Goal: Transaction & Acquisition: Purchase product/service

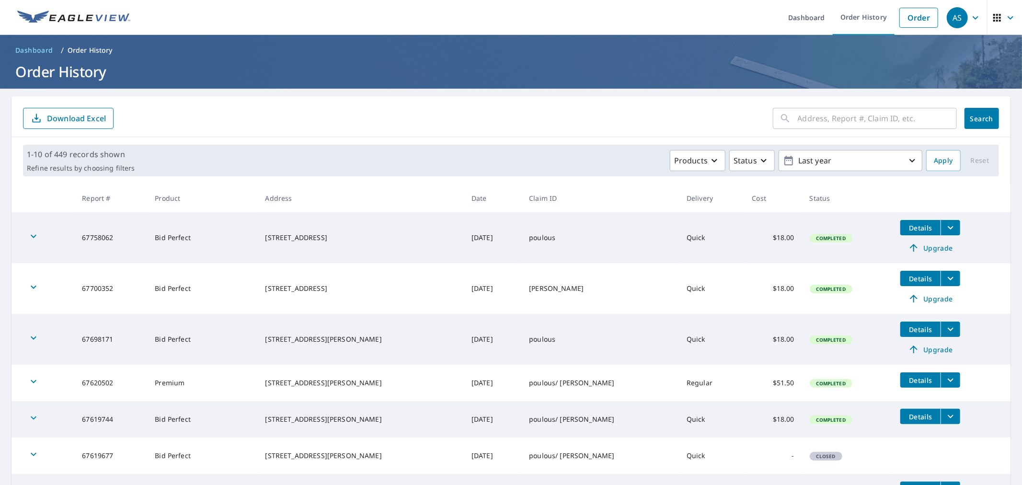
click at [856, 116] on input "text" at bounding box center [877, 118] width 159 height 27
type input "[STREET_ADDRESS][PERSON_NAME]"
click button "Search" at bounding box center [982, 118] width 35 height 21
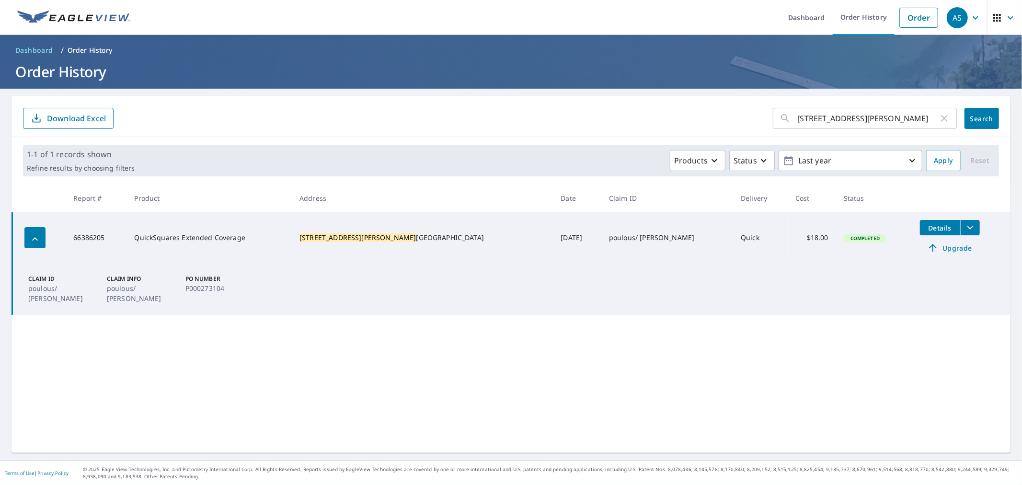
click at [968, 227] on icon "filesDropdownBtn-66386205" at bounding box center [971, 227] width 6 height 3
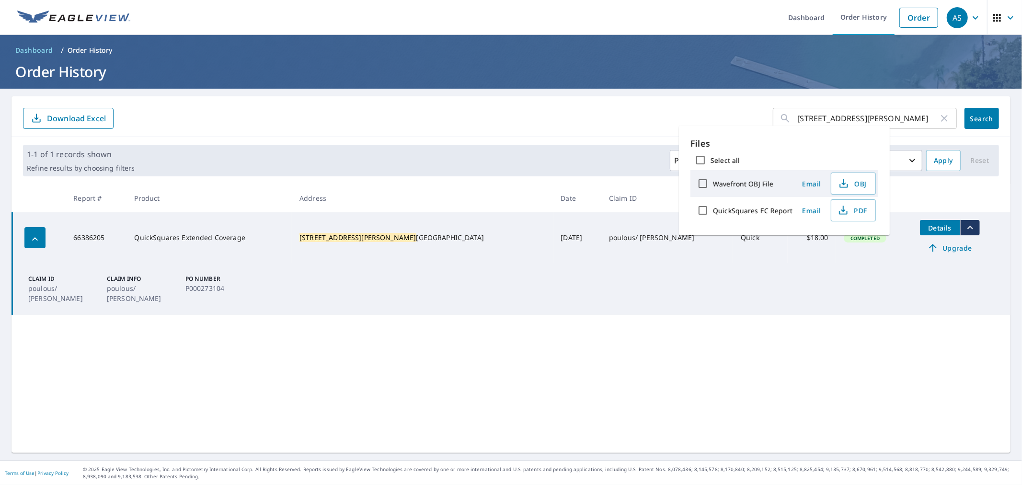
click at [787, 395] on div "112 [PERSON_NAME] ​ Search Download Excel 1-1 of 1 records shown Refine results…" at bounding box center [511, 274] width 999 height 357
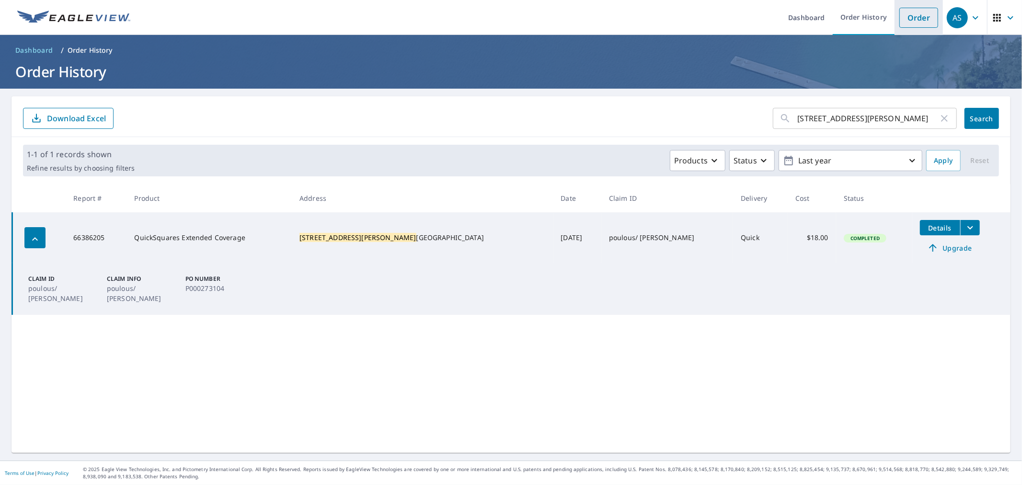
click at [921, 20] on link "Order" at bounding box center [919, 18] width 39 height 20
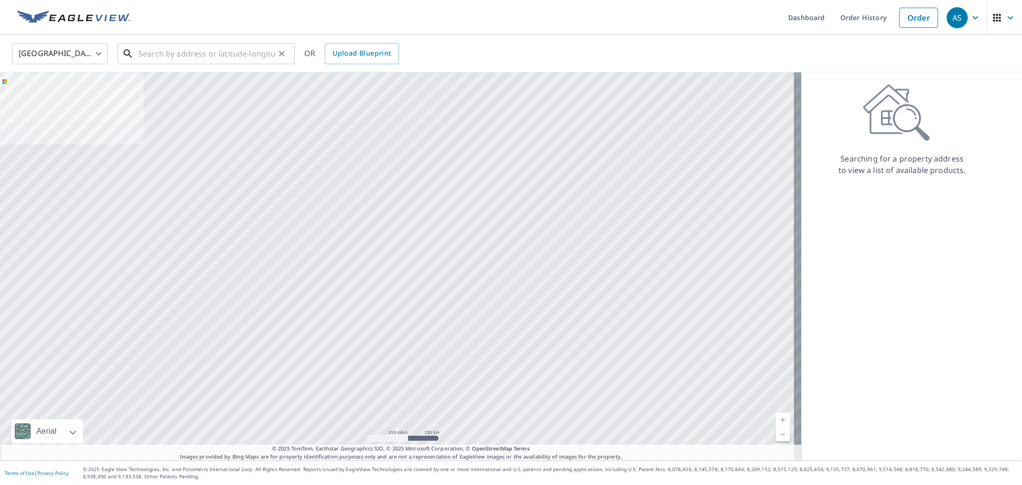
click at [183, 58] on input "text" at bounding box center [207, 53] width 137 height 27
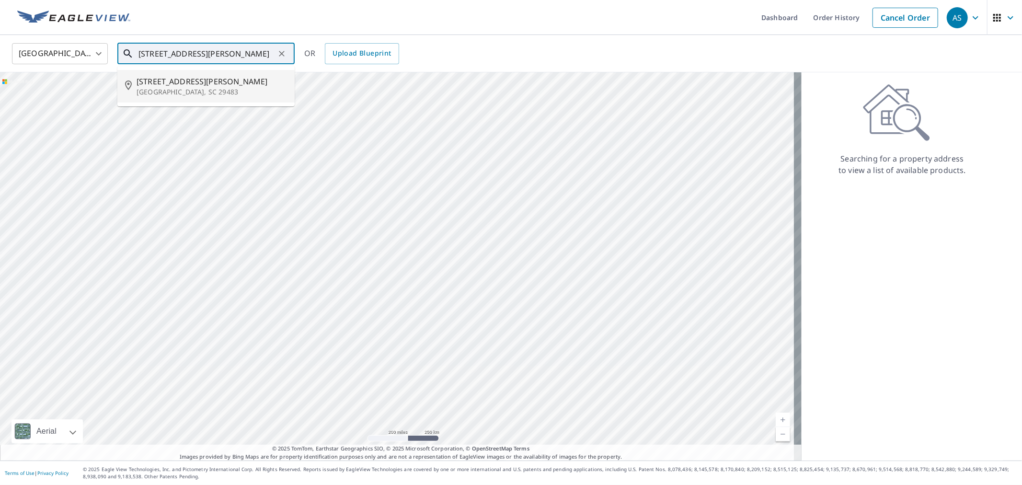
click at [178, 79] on span "[STREET_ADDRESS][PERSON_NAME]" at bounding box center [212, 82] width 151 height 12
type input "[STREET_ADDRESS][PERSON_NAME]"
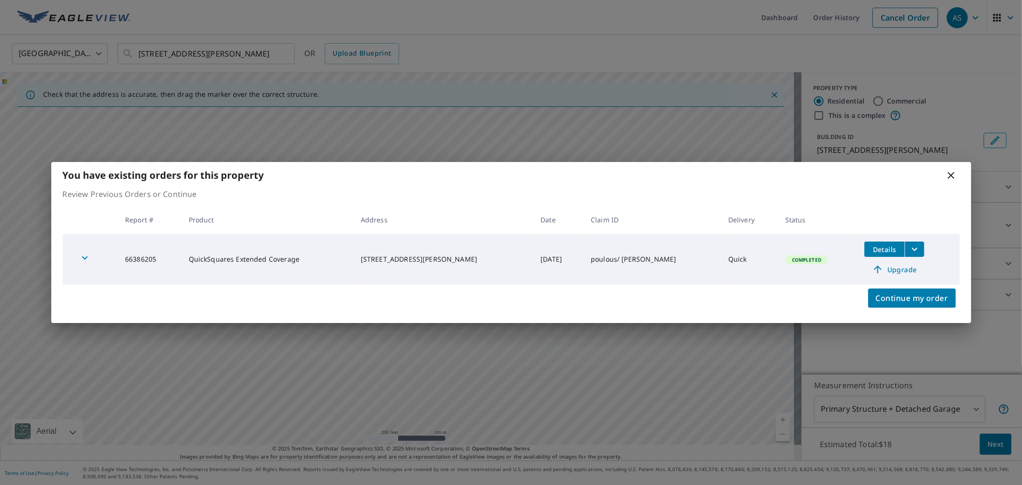
click at [955, 173] on icon at bounding box center [952, 176] width 12 height 12
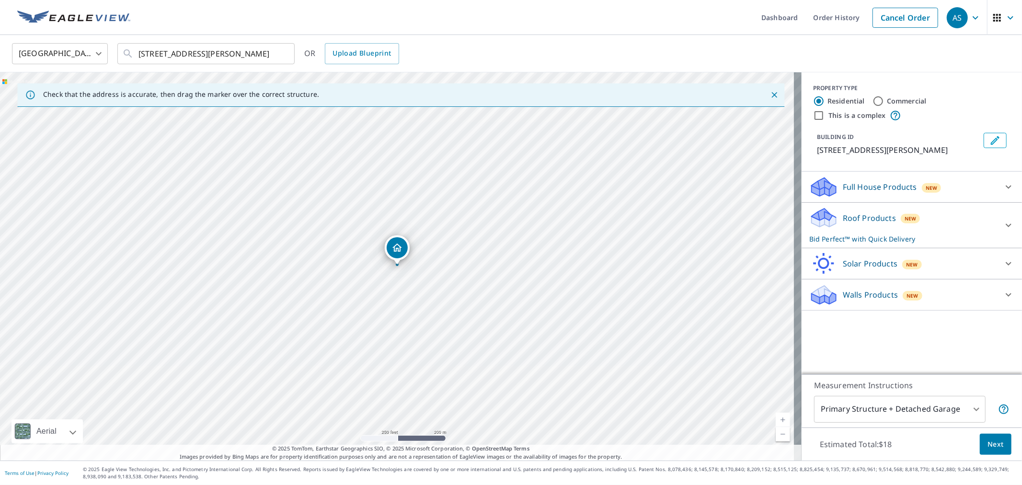
click at [907, 300] on span "New" at bounding box center [913, 296] width 12 height 8
click at [971, 185] on div "Full House Products New" at bounding box center [904, 187] width 188 height 23
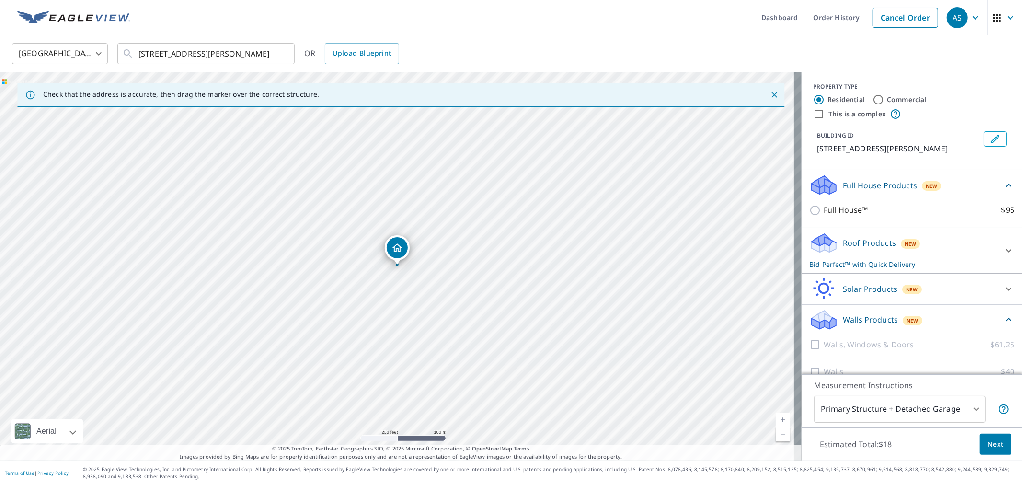
click at [898, 415] on body "AS AS Dashboard Order History Cancel Order AS United States US ​ [STREET_ADDRES…" at bounding box center [511, 242] width 1022 height 485
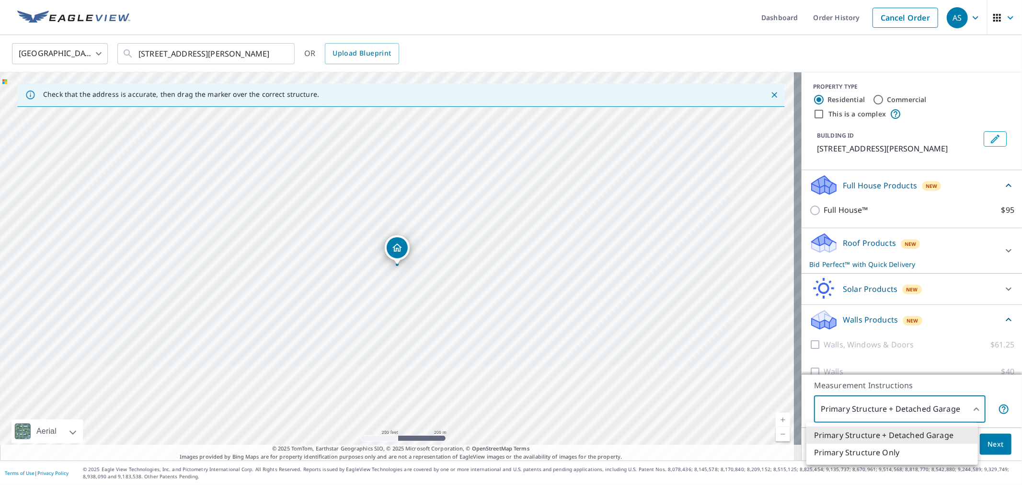
click at [898, 415] on div at bounding box center [511, 242] width 1022 height 485
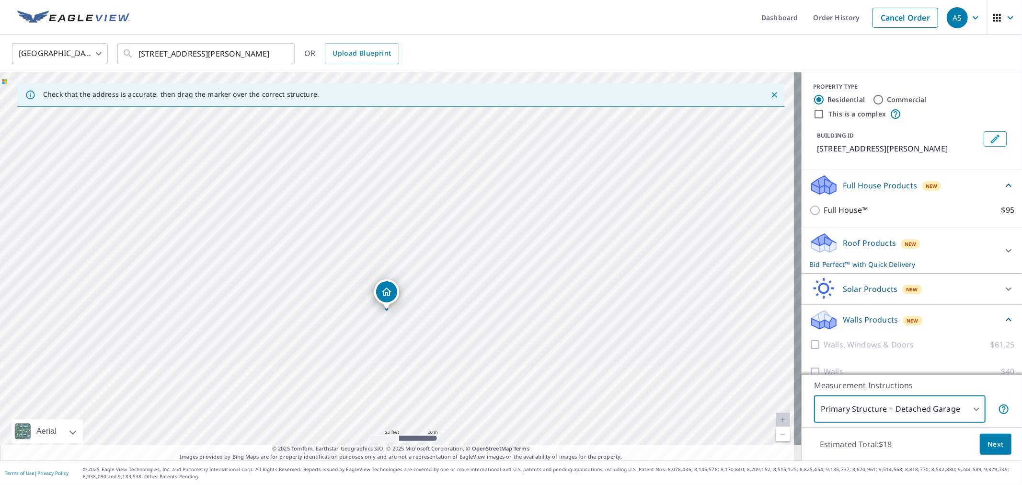
click at [1003, 191] on icon at bounding box center [1009, 186] width 12 height 12
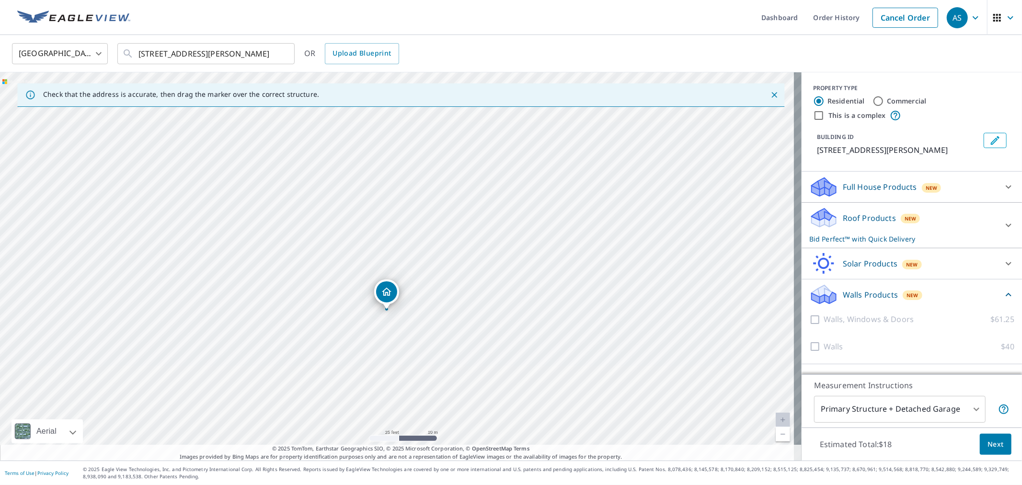
click at [997, 231] on div at bounding box center [1008, 225] width 23 height 23
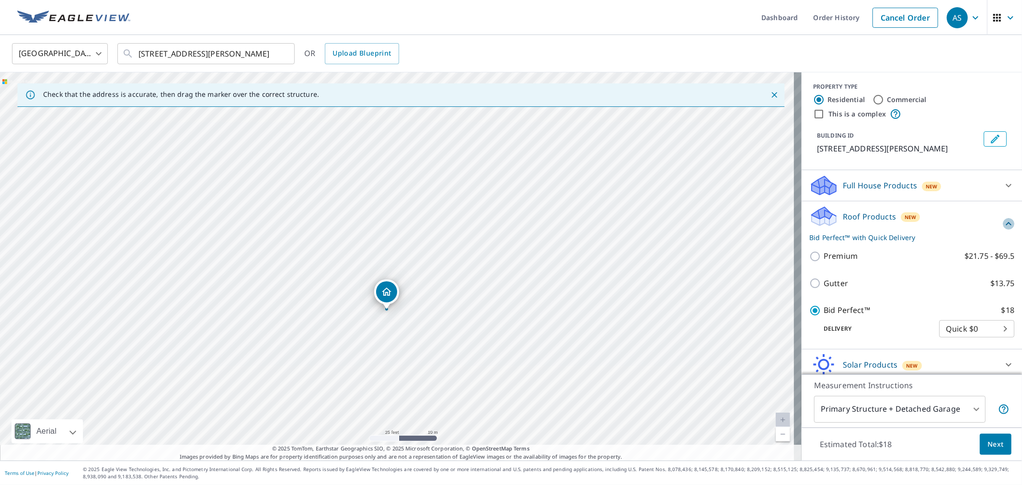
click at [1003, 230] on icon at bounding box center [1009, 224] width 12 height 12
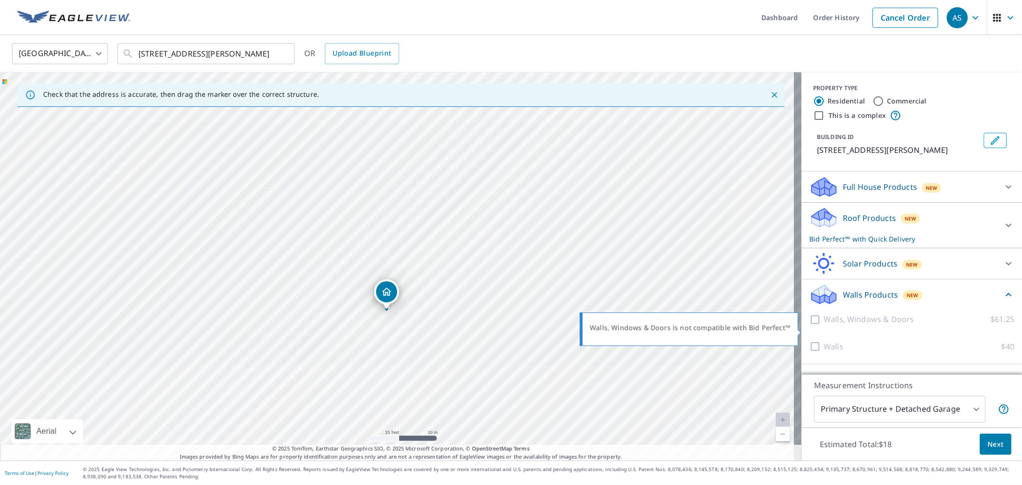
click at [899, 324] on p "Walls, Windows & Doors" at bounding box center [869, 319] width 90 height 12
click at [976, 243] on p "Bid Perfect™ with Quick Delivery" at bounding box center [904, 239] width 188 height 10
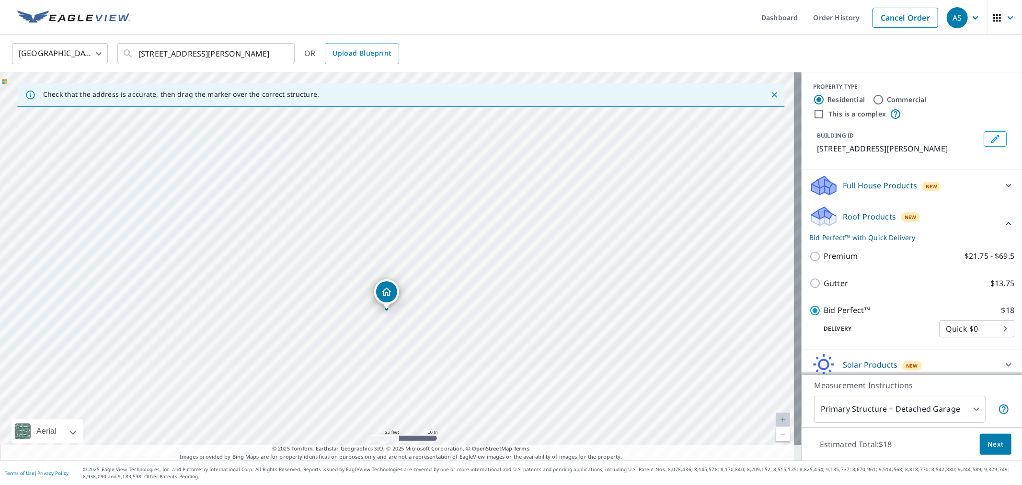
click at [840, 314] on div "Bid Perfect™ $18 Delivery Quick $0 45 ​" at bounding box center [912, 321] width 205 height 48
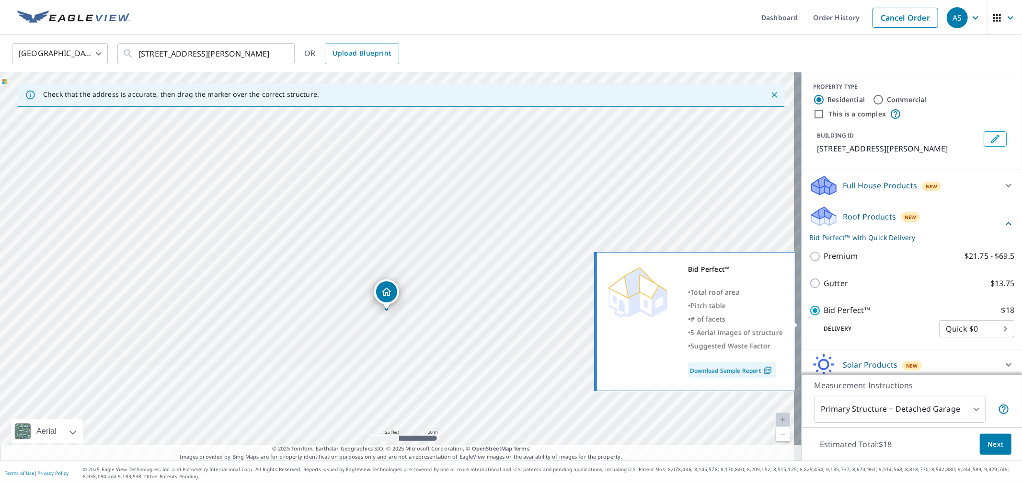
click at [837, 316] on p "Bid Perfect™" at bounding box center [847, 310] width 46 height 12
click at [824, 316] on input "Bid Perfect™ $18" at bounding box center [817, 311] width 14 height 12
checkbox input "false"
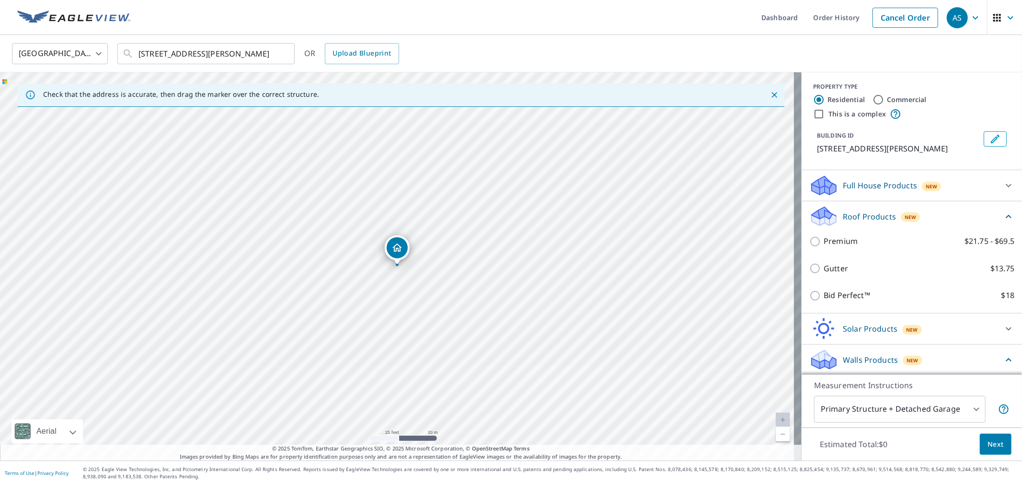
scroll to position [68, 0]
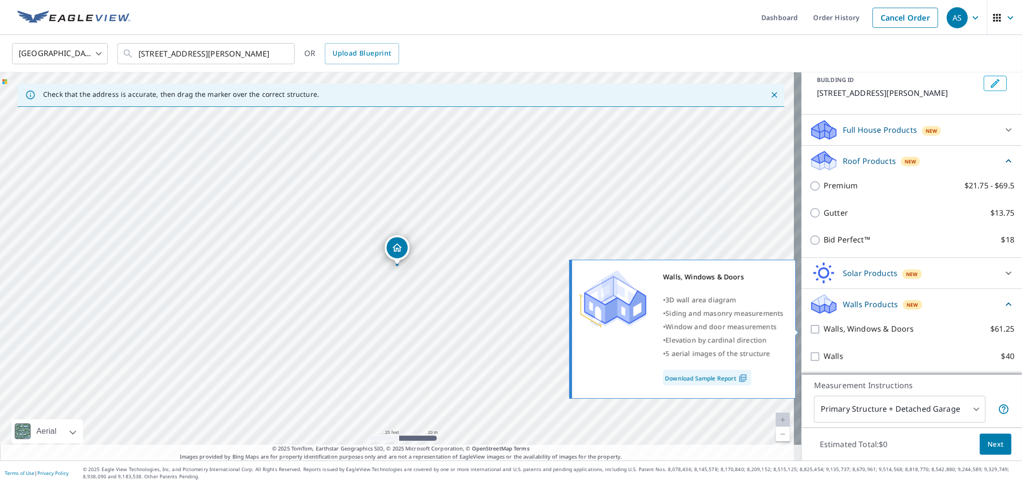
click at [865, 332] on p "Walls, Windows & Doors" at bounding box center [869, 329] width 90 height 12
click at [824, 332] on input "Walls, Windows & Doors $61.25" at bounding box center [817, 330] width 14 height 12
checkbox input "true"
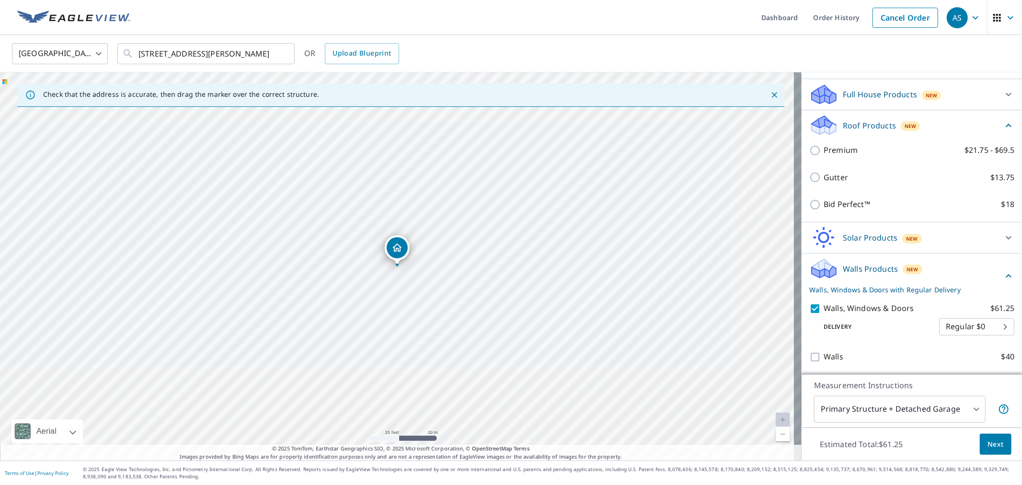
scroll to position [103, 0]
click at [988, 441] on span "Next" at bounding box center [996, 445] width 16 height 12
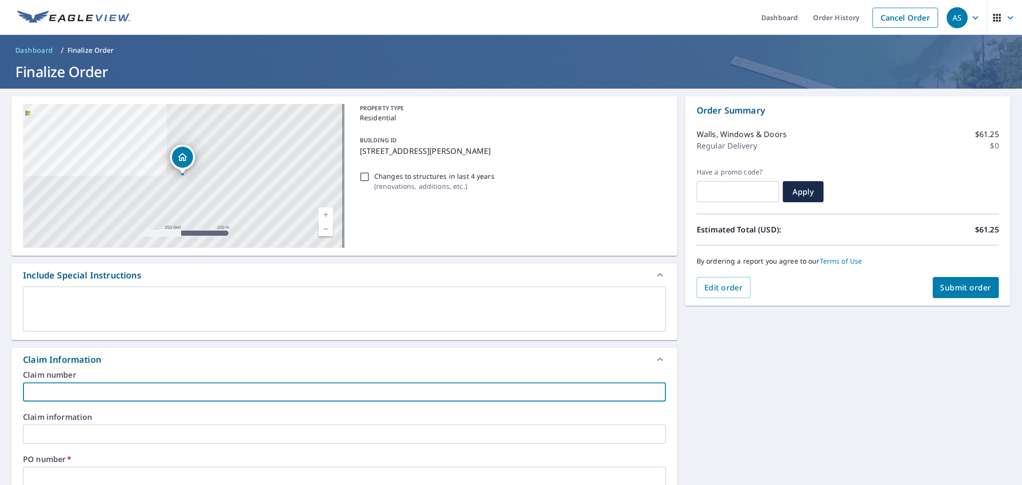
click at [162, 401] on input "text" at bounding box center [344, 391] width 643 height 19
type input "poulous/ [PERSON_NAME]"
checkbox input "true"
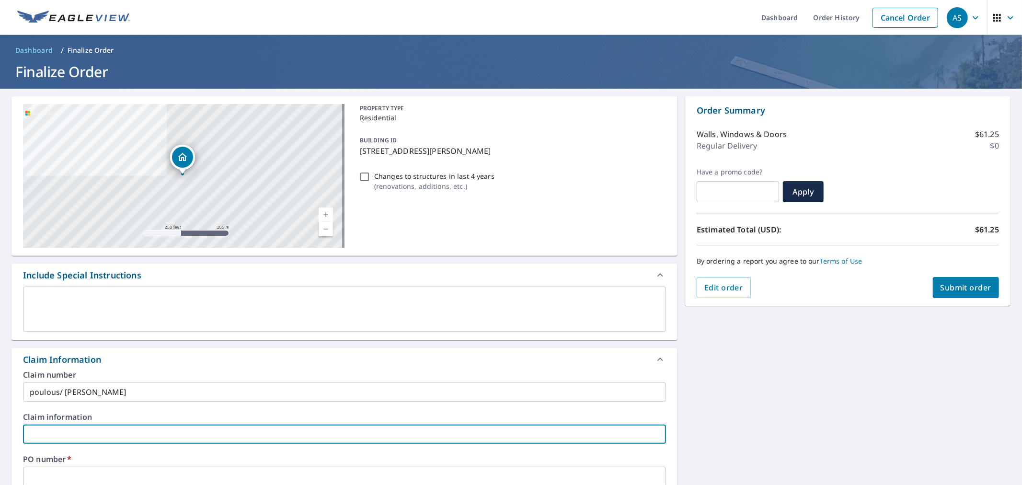
click at [135, 437] on input "text" at bounding box center [344, 434] width 643 height 19
type input "poulous/ [PERSON_NAME]"
checkbox input "true"
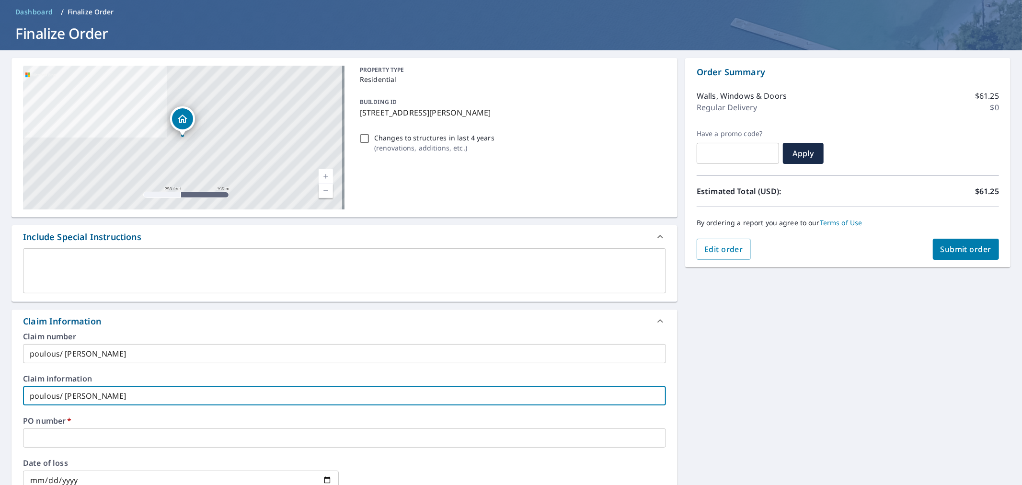
scroll to position [160, 0]
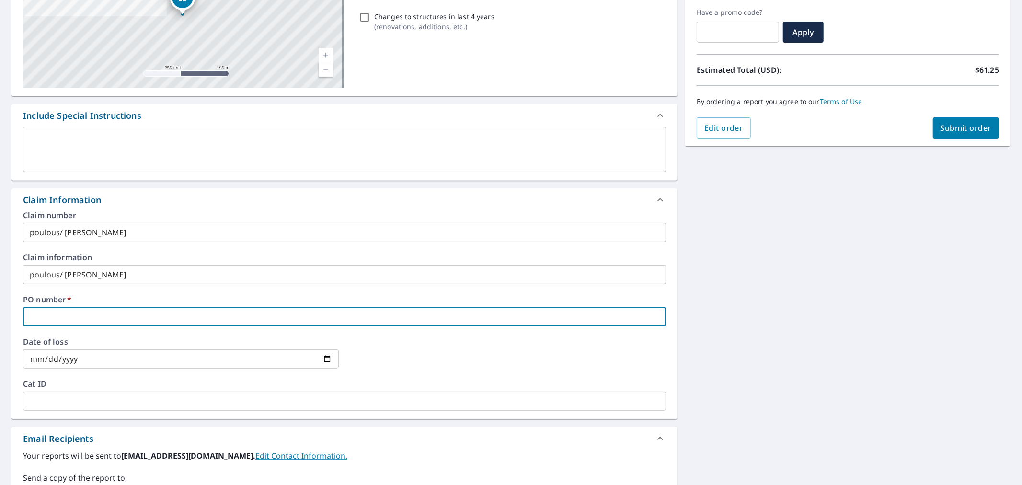
click at [100, 314] on input "text" at bounding box center [344, 316] width 643 height 19
paste input "P000293677"
type input "P000293677"
checkbox input "true"
type input "P000293677"
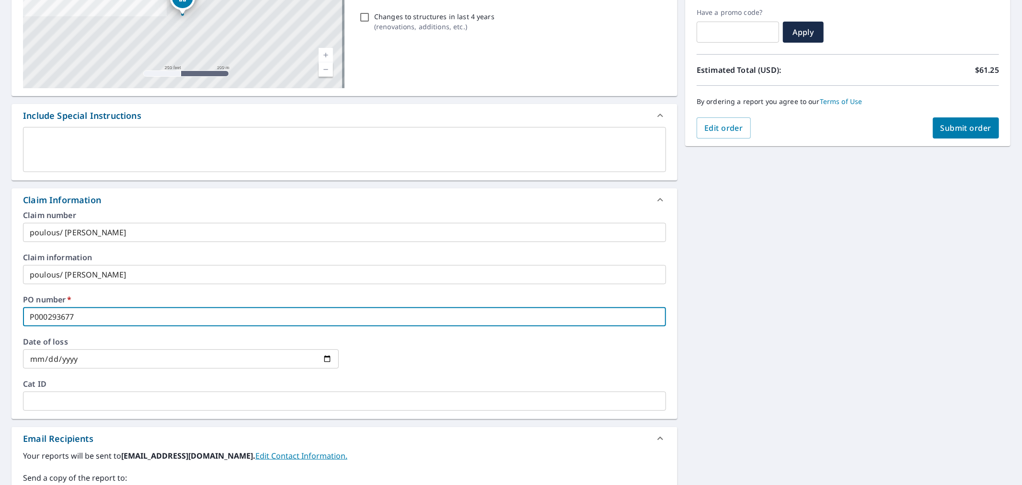
click at [958, 133] on button "Submit order" at bounding box center [966, 127] width 67 height 21
checkbox input "true"
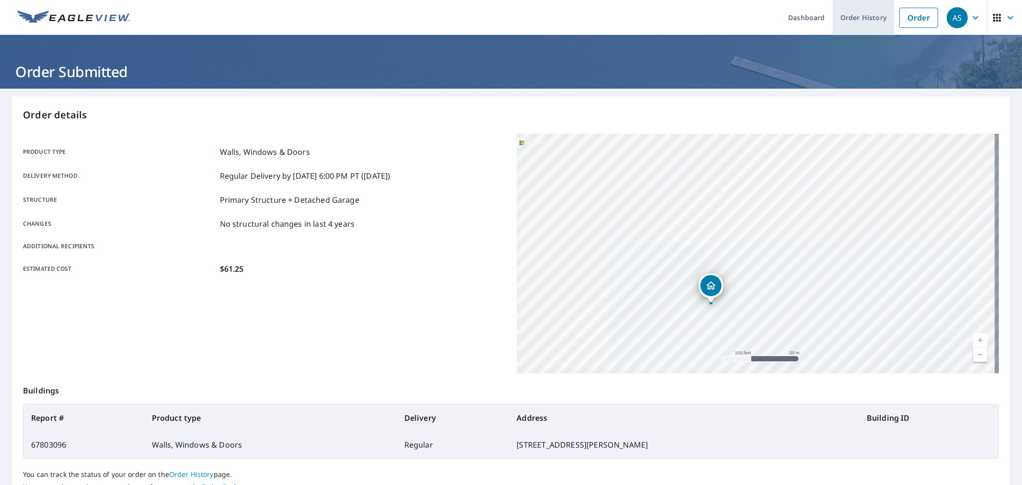
click at [846, 17] on link "Order History" at bounding box center [864, 17] width 62 height 35
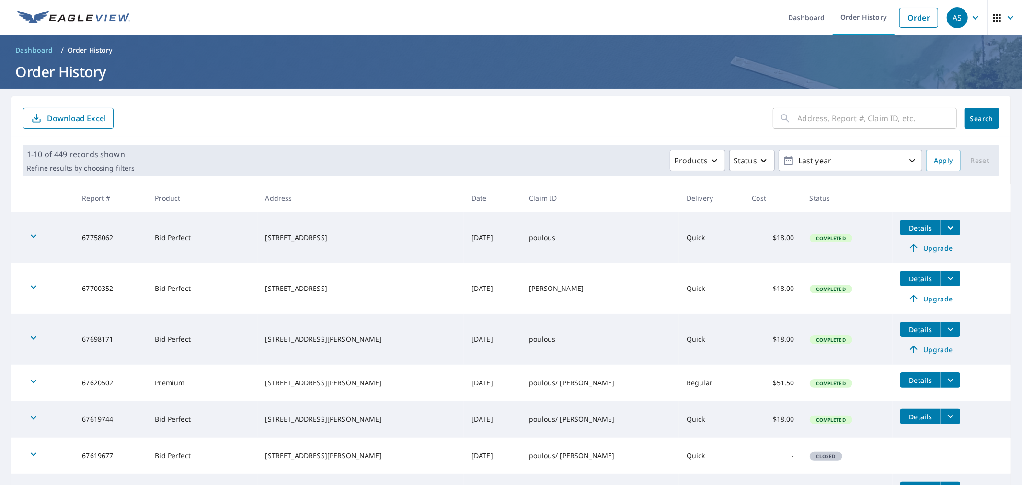
click at [783, 111] on div "​" at bounding box center [865, 118] width 184 height 21
type input "[DATE]"
click button "Search" at bounding box center [982, 118] width 35 height 21
